Goal: Transaction & Acquisition: Purchase product/service

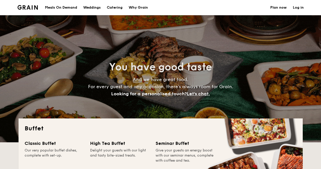
select select
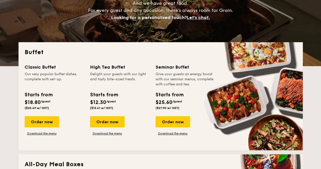
scroll to position [101, 0]
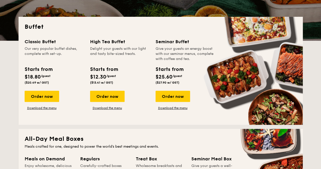
drag, startPoint x: 49, startPoint y: 99, endPoint x: 153, endPoint y: 126, distance: 107.4
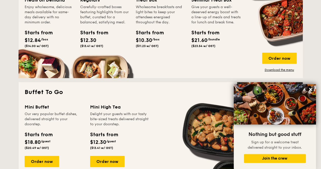
scroll to position [228, 0]
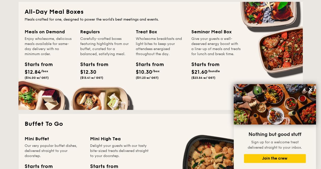
drag, startPoint x: 36, startPoint y: 30, endPoint x: 89, endPoint y: 32, distance: 53.5
click at [89, 32] on div "Meals on Demand Enjoy wholesome, delicious meals available for same-day deliver…" at bounding box center [161, 65] width 272 height 75
click at [66, 62] on div "Starts from $12.84 /box ($14.00 w/ GST)" at bounding box center [49, 71] width 53 height 21
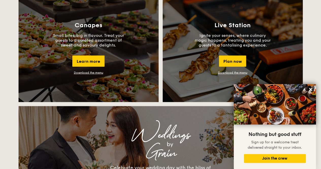
scroll to position [456, 0]
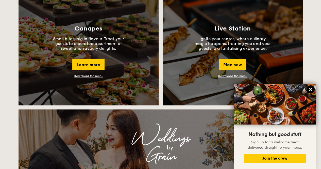
click at [310, 90] on icon at bounding box center [310, 89] width 3 height 3
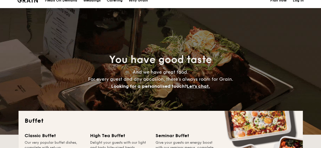
scroll to position [0, 0]
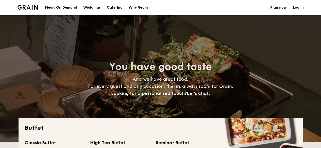
click at [69, 6] on div "Meals On Demand" at bounding box center [61, 7] width 32 height 15
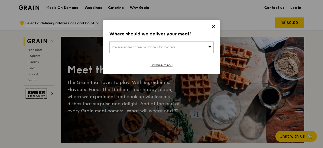
click at [214, 25] on icon at bounding box center [213, 26] width 5 height 5
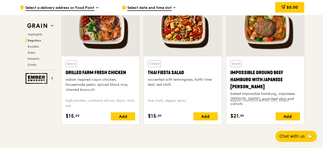
scroll to position [608, 0]
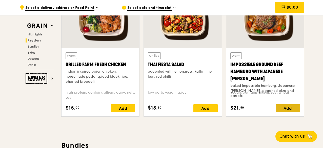
click at [284, 110] on div "Add" at bounding box center [288, 108] width 24 height 8
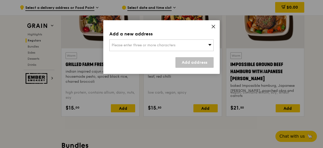
click at [208, 48] on div "Please enter three or more characters" at bounding box center [161, 46] width 104 height 12
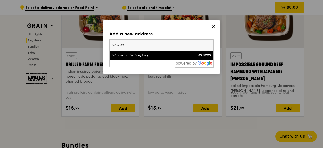
type input "398299"
click at [189, 54] on div "398299" at bounding box center [199, 55] width 25 height 5
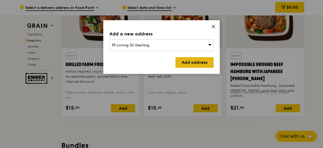
click at [201, 60] on link "Add address" at bounding box center [195, 62] width 38 height 11
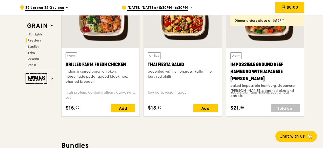
click at [171, 7] on span "[DATE], [DATE] at 5:30PM–6:30PM" at bounding box center [157, 8] width 61 height 6
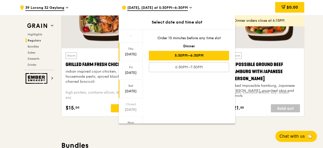
click at [134, 86] on div "Sat" at bounding box center [131, 86] width 23 height 4
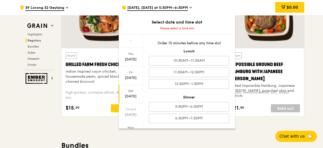
click at [201, 66] on div "Order 15 minutes before any time slot Lunch 10:30AM–11:30AM 11:30AM–12:30PM 12:…" at bounding box center [189, 82] width 93 height 94
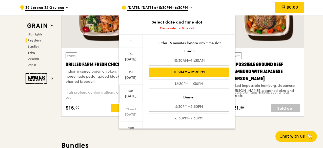
click at [202, 69] on div "11:30AM–12:30PM" at bounding box center [189, 73] width 80 height 10
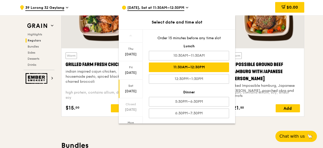
click at [273, 115] on div "Warm Impossible Ground Beef Hamburg with Japanese [PERSON_NAME] baked Impossibl…" at bounding box center [266, 82] width 78 height 68
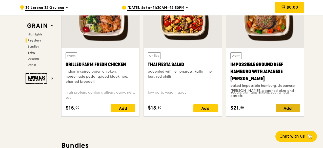
click at [283, 107] on div "Add" at bounding box center [288, 108] width 24 height 8
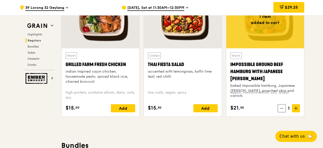
click at [291, 7] on span "$29.25" at bounding box center [291, 7] width 13 height 5
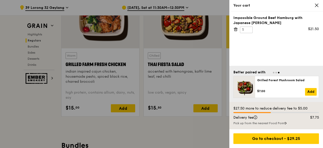
click at [197, 125] on div at bounding box center [161, 74] width 323 height 148
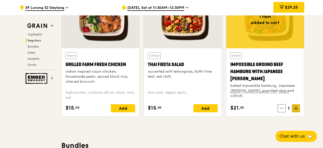
click at [295, 107] on icon at bounding box center [297, 109] width 4 height 4
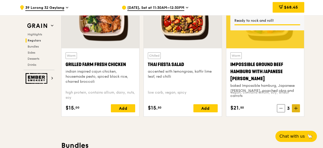
click at [297, 107] on icon at bounding box center [297, 109] width 4 height 4
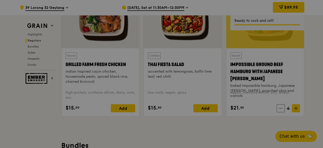
type input "4"
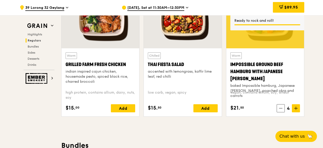
click at [296, 8] on span "$89.95" at bounding box center [292, 7] width 14 height 5
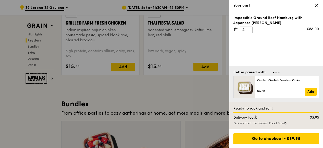
scroll to position [659, 0]
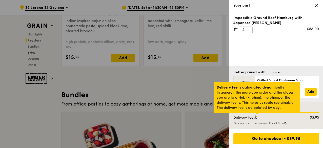
click at [257, 115] on div at bounding box center [257, 114] width 3 height 1
click at [259, 115] on div at bounding box center [257, 114] width 3 height 1
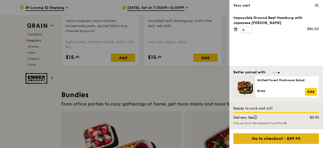
click at [284, 138] on div "Go to checkout - $89.95" at bounding box center [277, 139] width 86 height 11
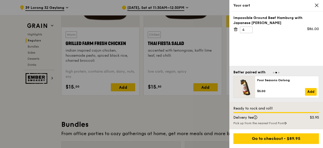
scroll to position [634, 0]
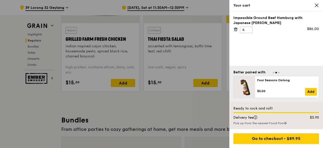
click at [191, 116] on div at bounding box center [161, 74] width 323 height 148
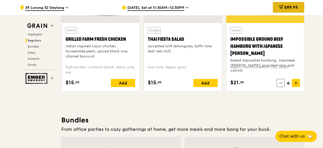
click at [287, 8] on span "$89.95" at bounding box center [292, 7] width 14 height 5
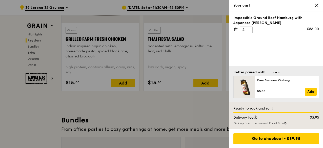
click at [154, 110] on div at bounding box center [161, 74] width 323 height 148
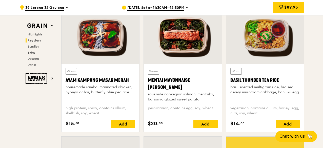
scroll to position [456, 0]
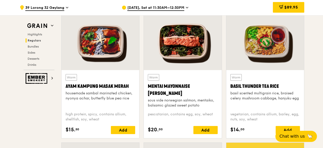
drag, startPoint x: 230, startPoint y: 86, endPoint x: 281, endPoint y: 84, distance: 51.5
click at [281, 84] on div "Warm Basil Thunder Tea [PERSON_NAME] scented multigrain rice, braised celery mu…" at bounding box center [266, 104] width 78 height 68
click at [271, 103] on div "Warm Basil Thunder Tea [PERSON_NAME] scented multigrain rice, braised celery mu…" at bounding box center [266, 91] width 70 height 34
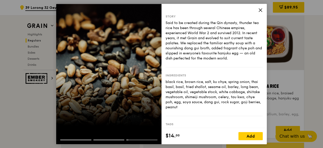
click at [143, 107] on div at bounding box center [108, 74] width 105 height 141
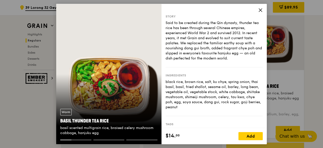
click at [259, 10] on icon at bounding box center [261, 10] width 5 height 5
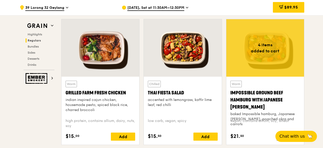
scroll to position [583, 0]
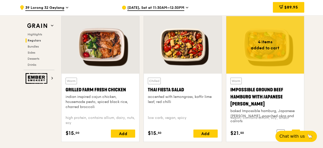
click at [261, 45] on div at bounding box center [266, 45] width 78 height 58
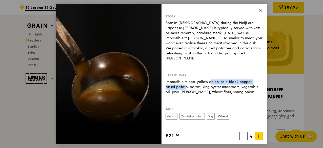
drag, startPoint x: 185, startPoint y: 76, endPoint x: 250, endPoint y: 75, distance: 65.4
click at [250, 80] on div "impossible mince, yellow onion, salt, black pepper, russet potato, carrot, king…" at bounding box center [214, 87] width 97 height 15
click at [242, 91] on div "Ingredients impossible mince, yellow onion, salt, black pepper, russet potato, …" at bounding box center [214, 84] width 97 height 34
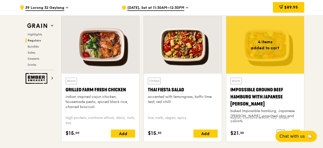
click at [217, 40] on div at bounding box center [183, 45] width 78 height 58
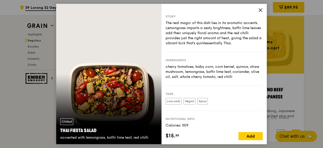
drag, startPoint x: 180, startPoint y: 28, endPoint x: 251, endPoint y: 43, distance: 72.5
click at [251, 43] on div "The real magic of this dish lies in its aromatic accents. Lemongrass imparts a …" at bounding box center [214, 33] width 97 height 25
drag, startPoint x: 187, startPoint y: 66, endPoint x: 253, endPoint y: 77, distance: 67.3
click at [253, 77] on div "cherry tomatoes, baby corn, corn kernel, quinoa, straw mushroom, lemongrass, ka…" at bounding box center [214, 71] width 97 height 15
click at [249, 86] on div "Ingredients cherry tomatoes, baby corn, corn kernel, quinoa, straw mushroom, le…" at bounding box center [214, 69] width 97 height 34
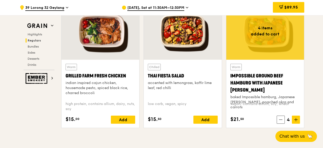
scroll to position [608, 0]
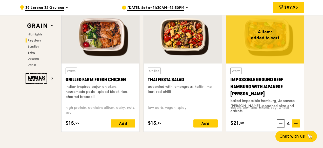
scroll to position [583, 0]
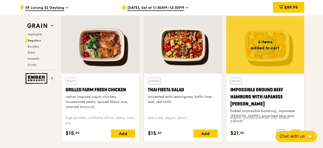
click at [301, 56] on div at bounding box center [266, 45] width 78 height 58
click at [262, 49] on div at bounding box center [266, 45] width 78 height 58
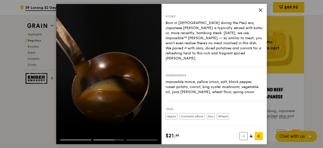
click at [261, 9] on icon at bounding box center [260, 10] width 3 height 3
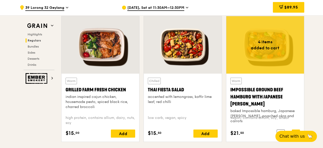
click at [207, 62] on div at bounding box center [183, 45] width 78 height 58
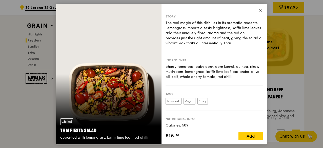
click at [261, 7] on div "Story The real magic of this dish lies in its aromatic accents. Lemongrass impa…" at bounding box center [214, 66] width 105 height 125
click at [261, 10] on icon at bounding box center [260, 10] width 3 height 3
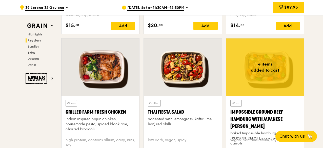
scroll to position [586, 0]
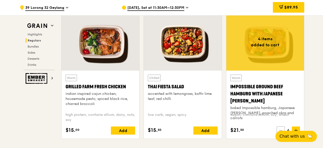
click at [283, 129] on icon at bounding box center [281, 131] width 4 height 4
click at [283, 129] on icon at bounding box center [282, 131] width 4 height 4
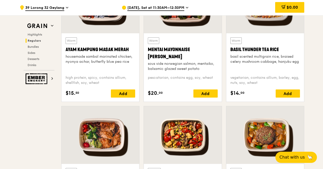
scroll to position [491, 0]
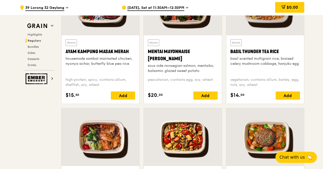
click at [280, 68] on div "Warm Basil Thunder Tea [PERSON_NAME] scented multigrain rice, braised celery mu…" at bounding box center [266, 56] width 70 height 34
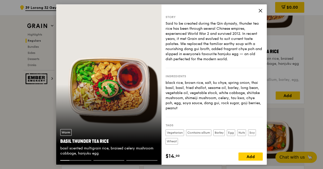
click at [260, 11] on icon at bounding box center [261, 10] width 5 height 5
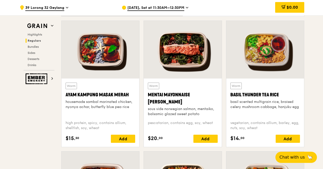
scroll to position [446, 0]
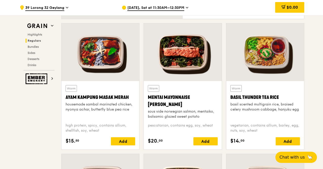
click at [271, 52] on div at bounding box center [266, 52] width 78 height 58
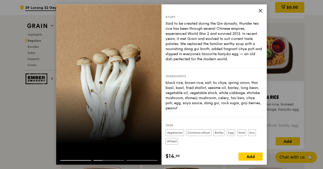
click at [65, 125] on div at bounding box center [108, 84] width 105 height 160
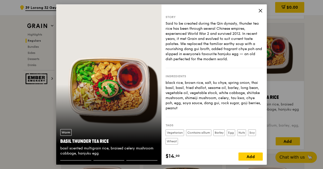
click at [259, 10] on icon at bounding box center [261, 10] width 5 height 5
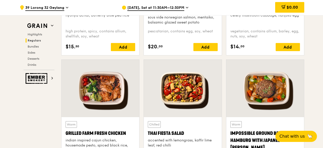
scroll to position [463, 0]
